Goal: Transaction & Acquisition: Purchase product/service

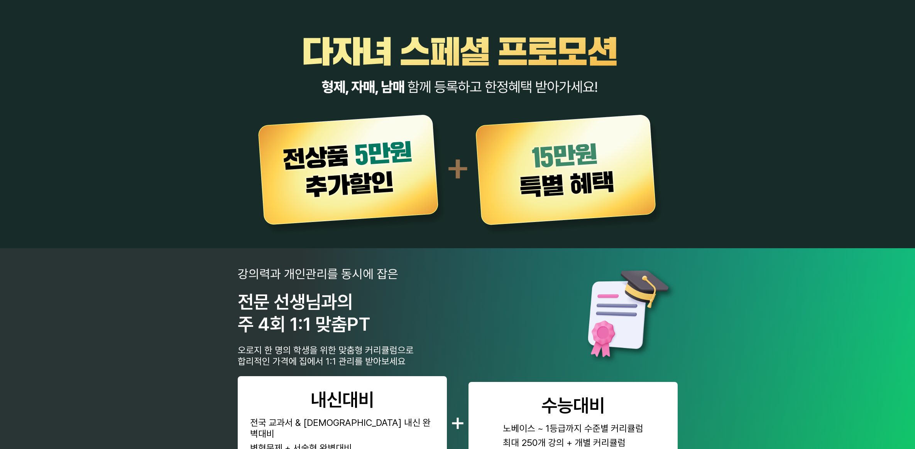
scroll to position [241, 0]
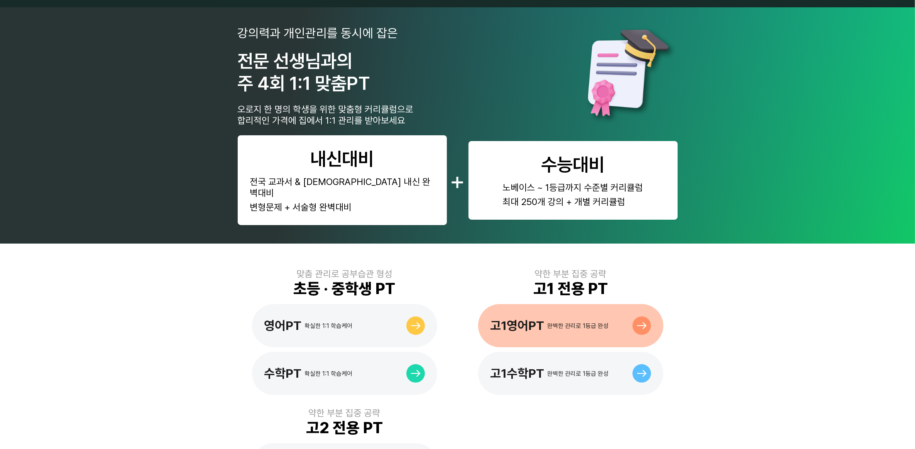
click at [525, 321] on div "고1영어PT 완벽한 관리로 1등급 완성" at bounding box center [570, 325] width 185 height 43
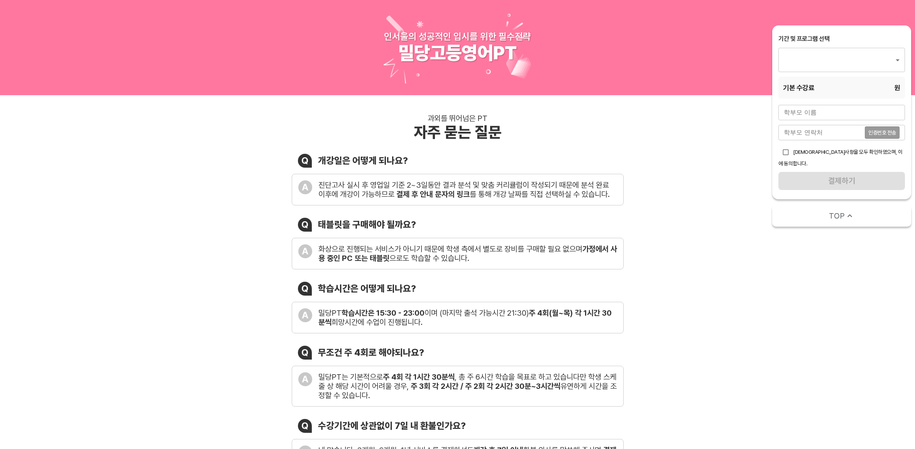
type input "1526"
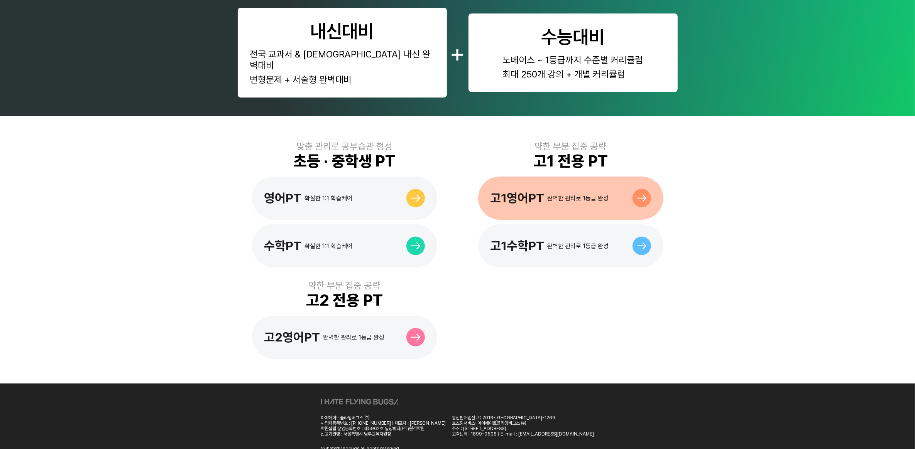
scroll to position [373, 0]
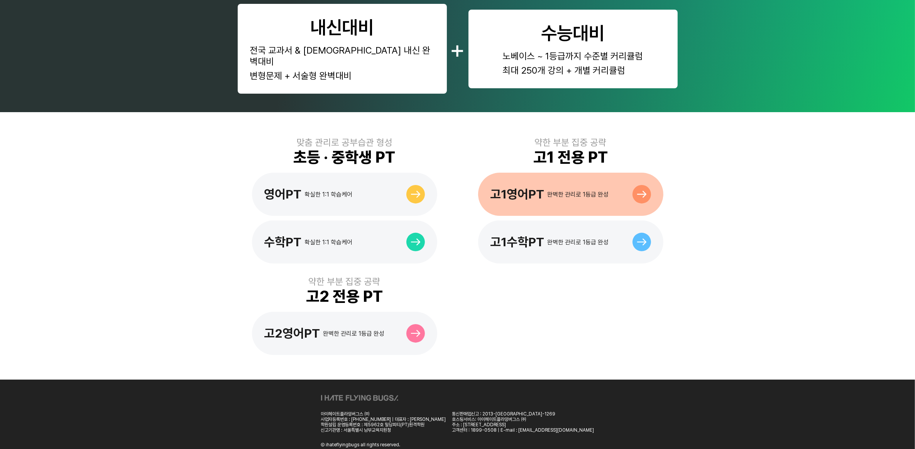
click at [517, 188] on div "고1영어PT" at bounding box center [517, 194] width 54 height 15
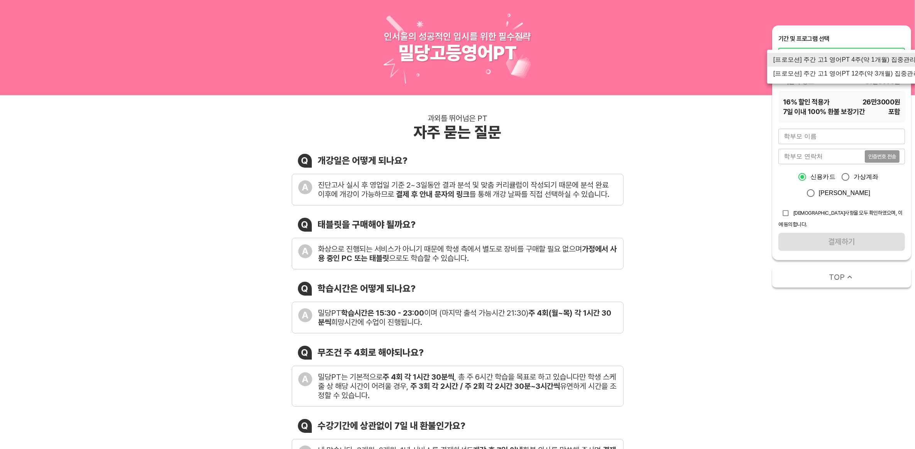
click at [863, 75] on li "[프로모션] 주간 고1 영어PT 12주(약 3개월) 집중관리" at bounding box center [846, 74] width 159 height 14
click at [846, 45] on li "[프로모션] 주간 고1 영어PT 4주(약 1개월) 집중관리" at bounding box center [846, 46] width 159 height 14
type input "1526"
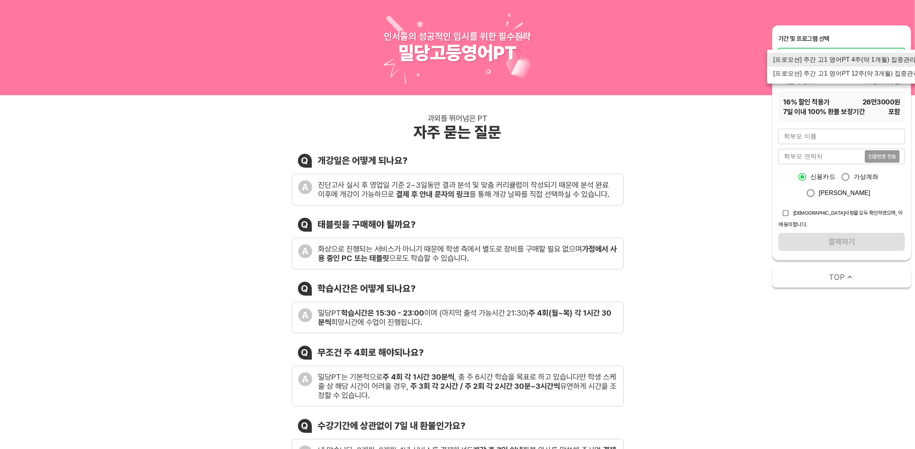
click at [765, 168] on div at bounding box center [457, 224] width 915 height 449
